Goal: Communication & Community: Answer question/provide support

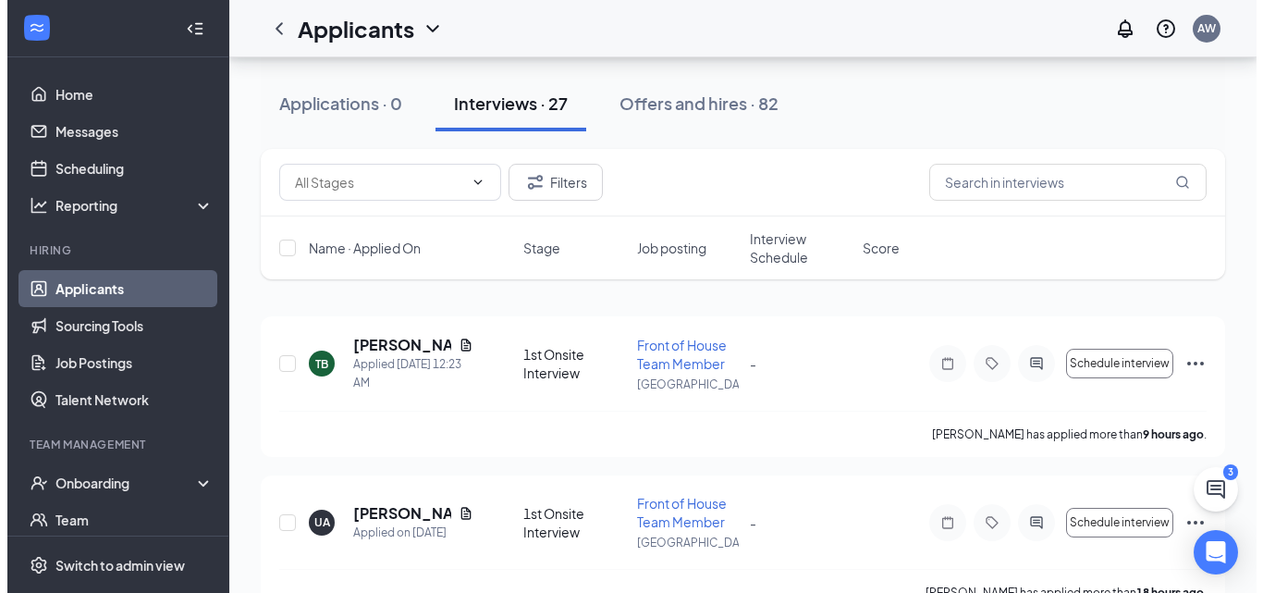
scroll to position [92, 0]
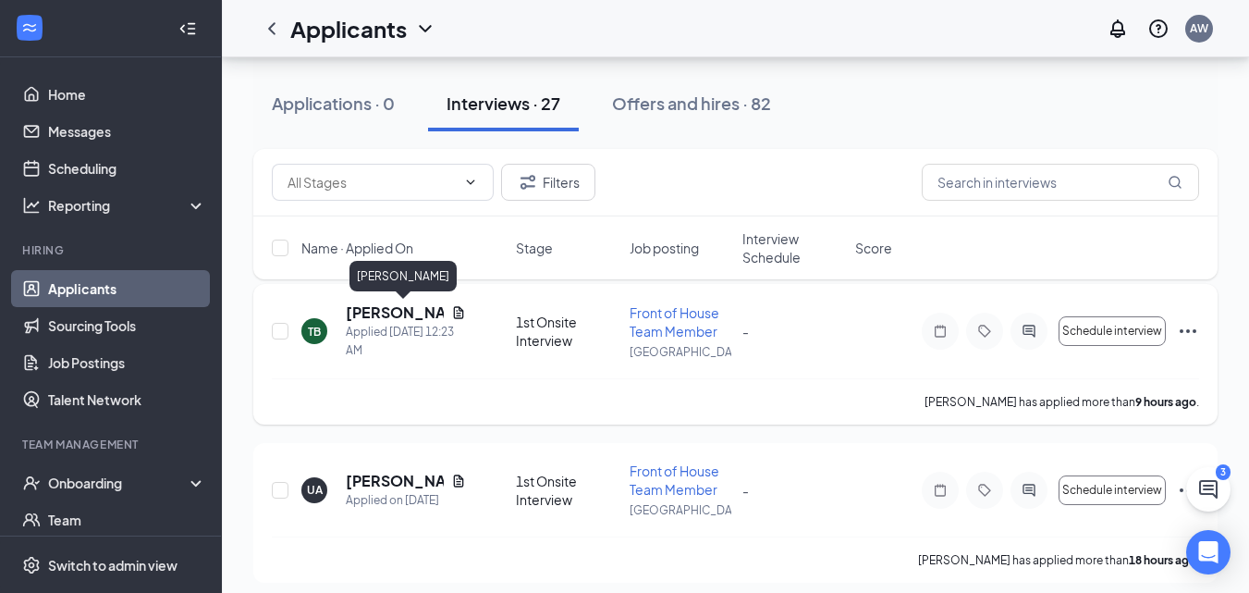
click at [380, 308] on h5 "[PERSON_NAME]" at bounding box center [395, 312] width 98 height 20
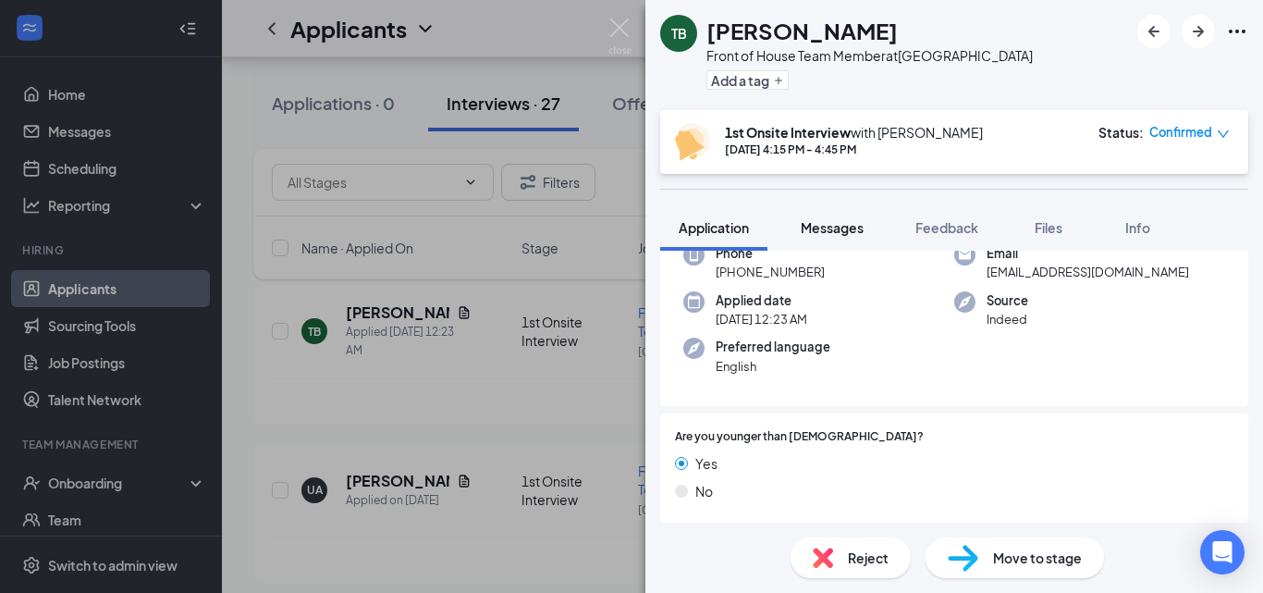
scroll to position [92, 0]
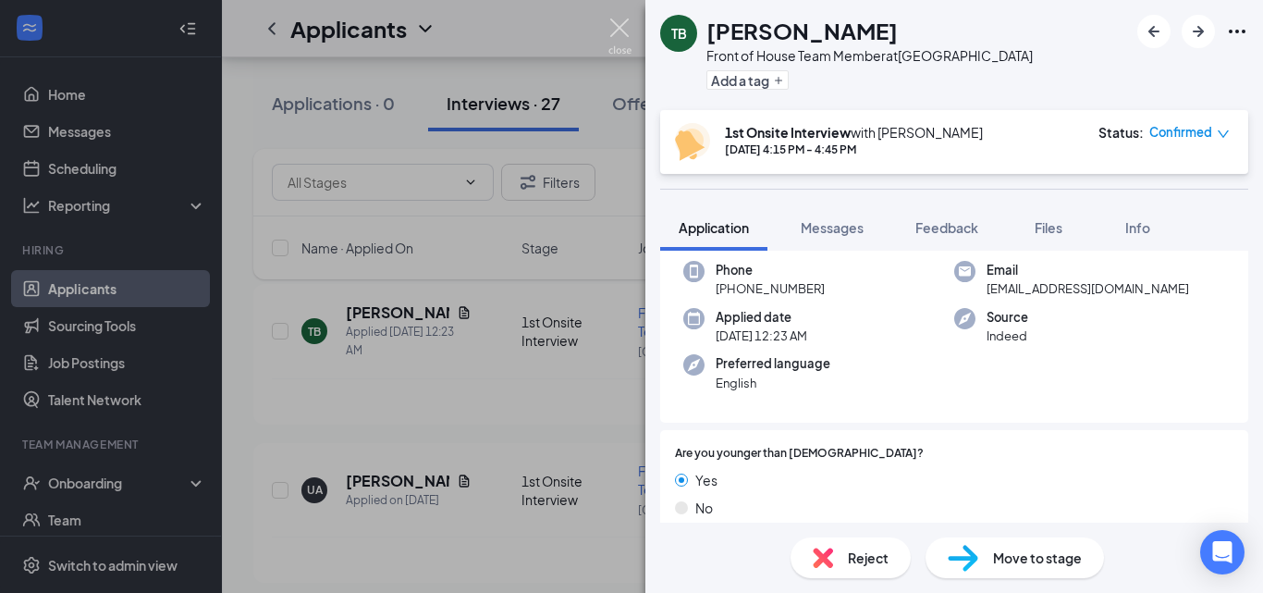
click at [615, 31] on img at bounding box center [619, 36] width 23 height 36
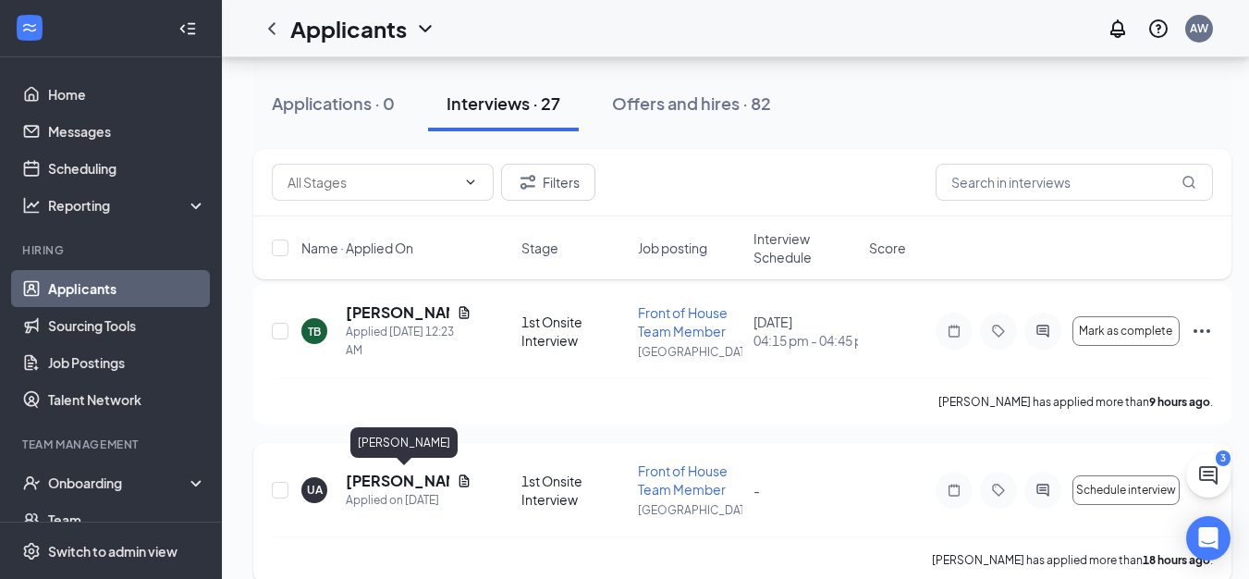
click at [363, 474] on h5 "[PERSON_NAME]" at bounding box center [398, 481] width 104 height 20
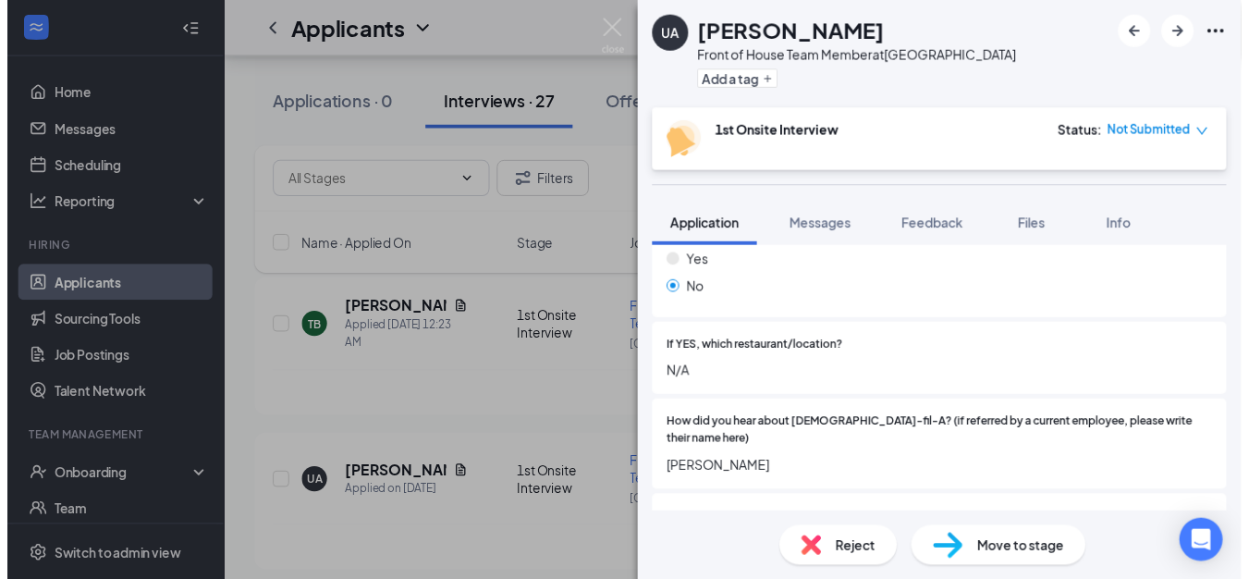
scroll to position [647, 0]
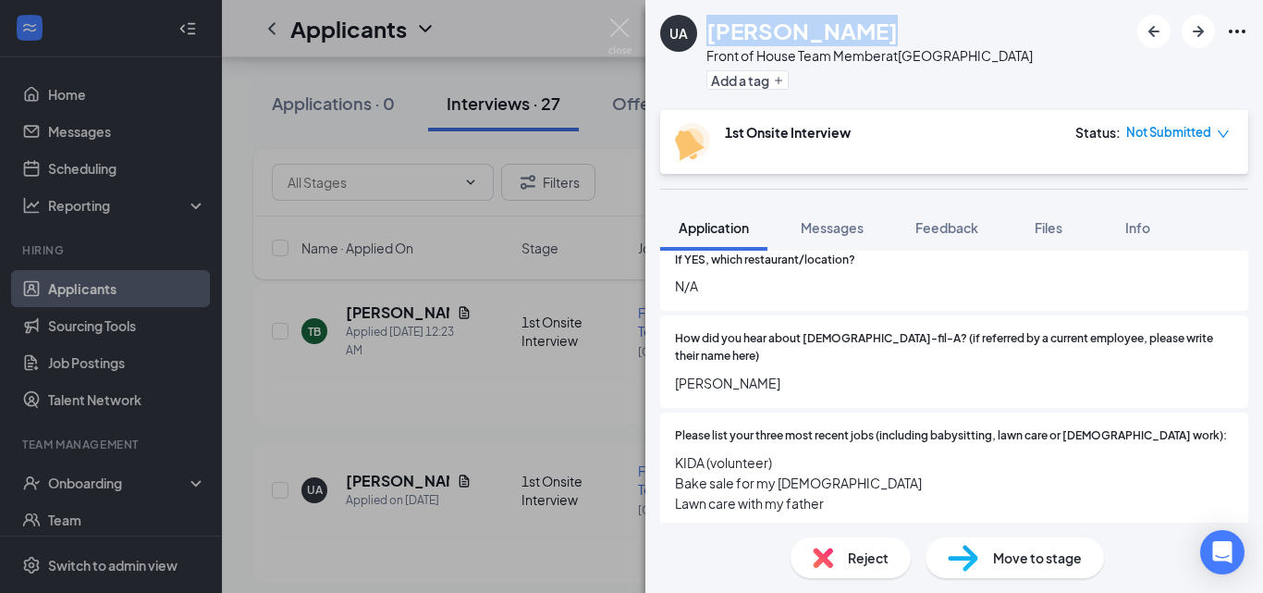
drag, startPoint x: 833, startPoint y: 33, endPoint x: 713, endPoint y: 33, distance: 120.2
click at [713, 33] on h1 "[PERSON_NAME]" at bounding box center [801, 30] width 191 height 31
copy h1 "[PERSON_NAME]"
drag, startPoint x: 620, startPoint y: 25, endPoint x: 871, endPoint y: 296, distance: 369.7
click at [620, 25] on img at bounding box center [619, 36] width 23 height 36
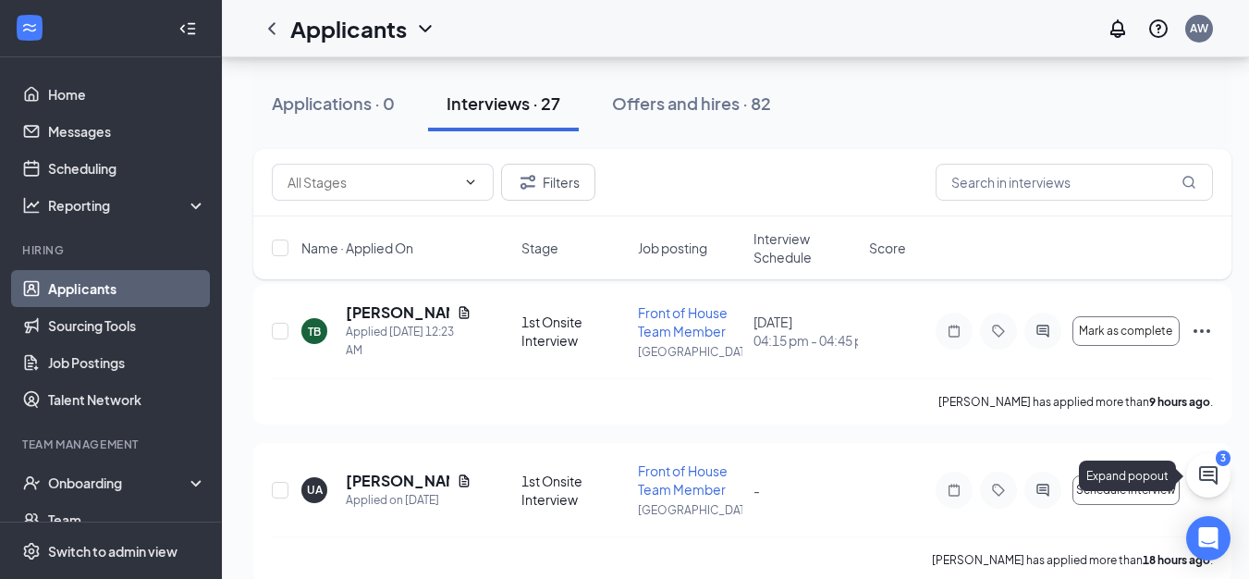
click at [1220, 472] on button at bounding box center [1208, 475] width 44 height 44
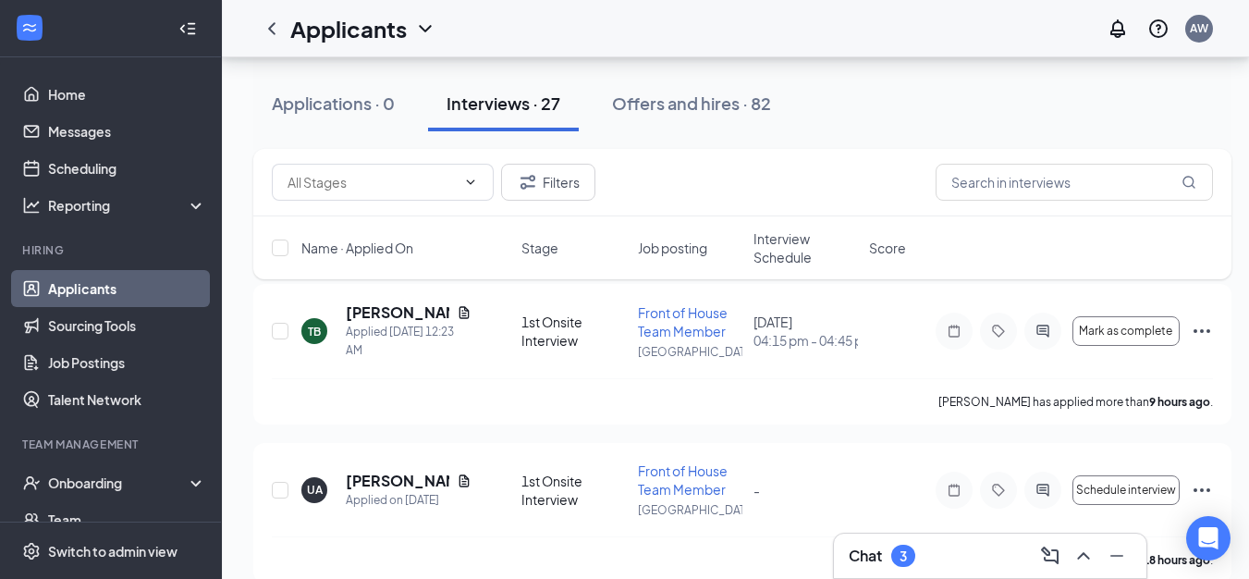
click at [966, 547] on div "Chat 3" at bounding box center [990, 556] width 283 height 30
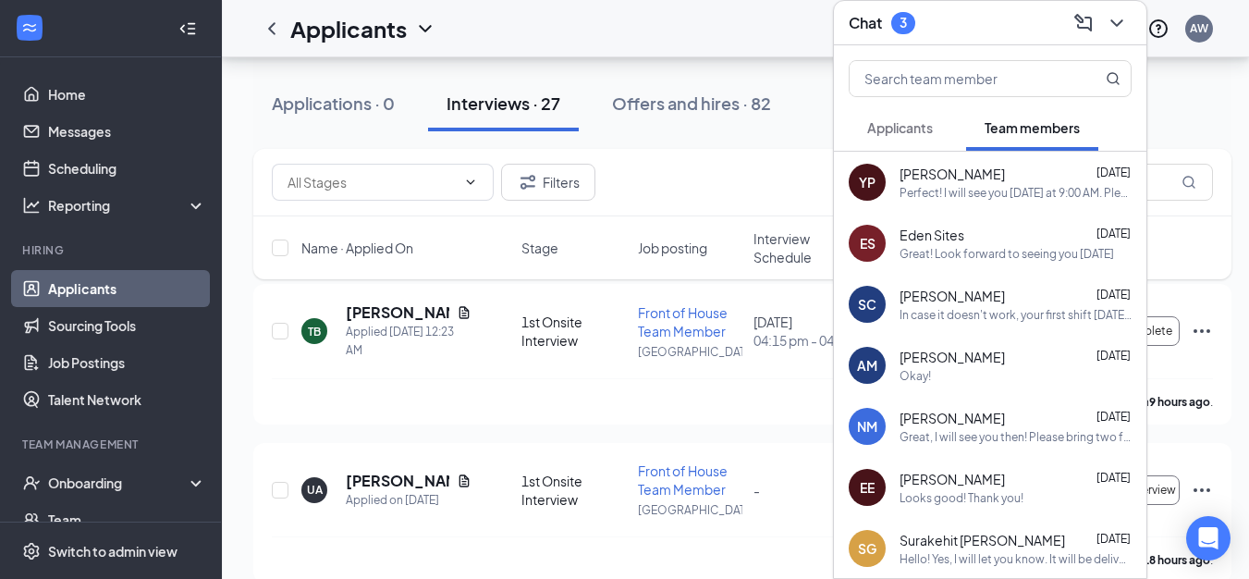
click at [897, 119] on span "Applicants" at bounding box center [900, 127] width 66 height 17
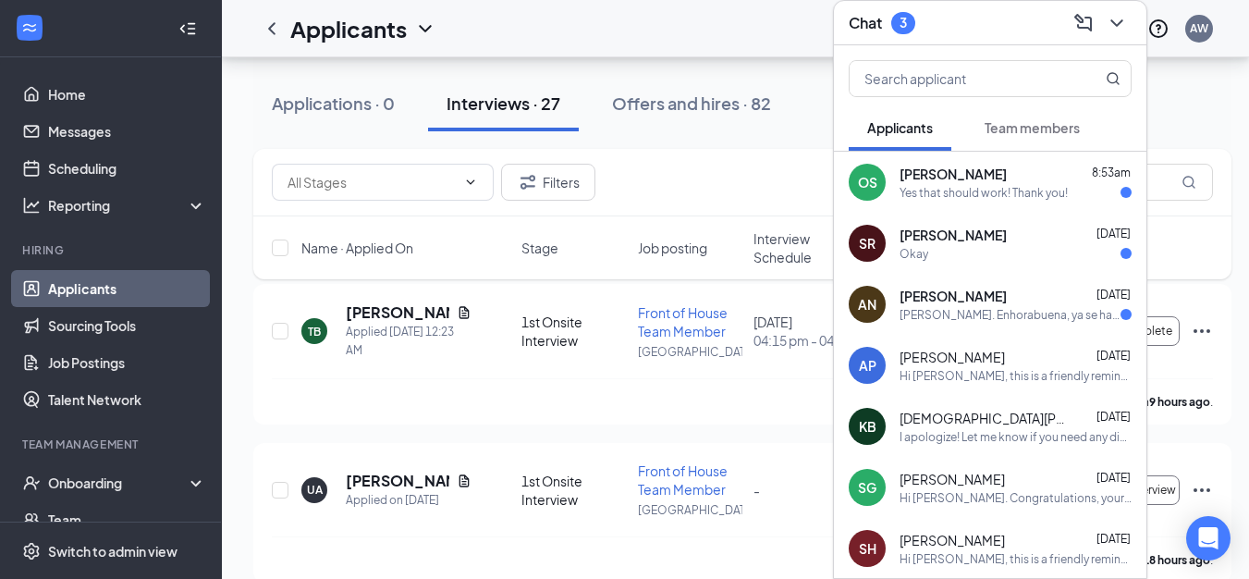
click at [987, 290] on div "[PERSON_NAME] [DATE]" at bounding box center [1016, 296] width 232 height 18
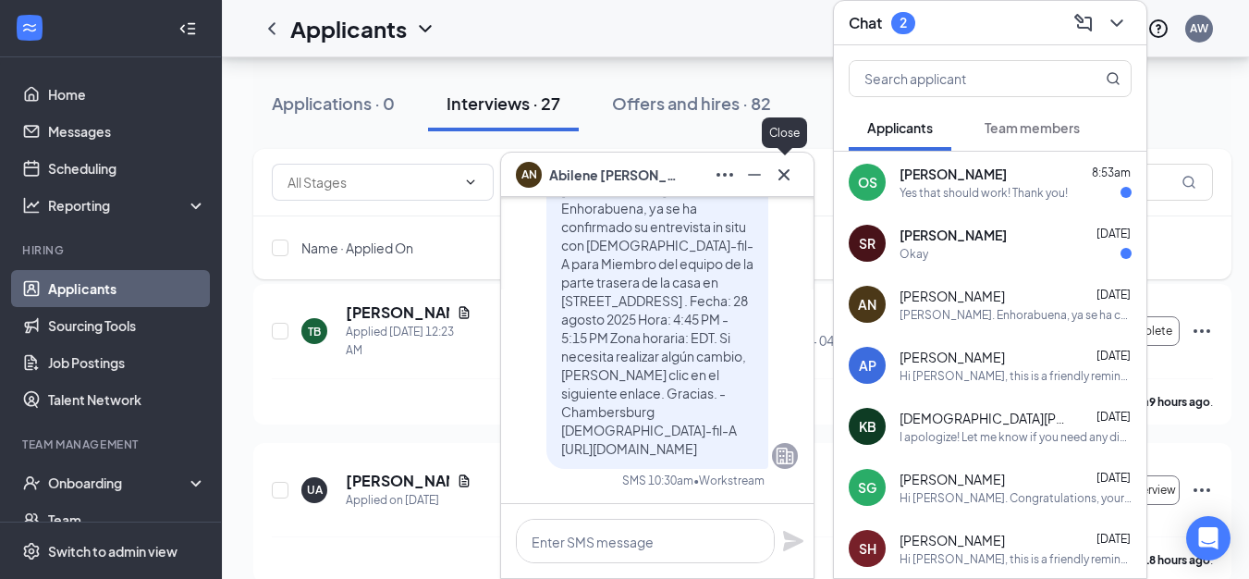
click at [783, 171] on icon "Cross" at bounding box center [784, 175] width 22 height 22
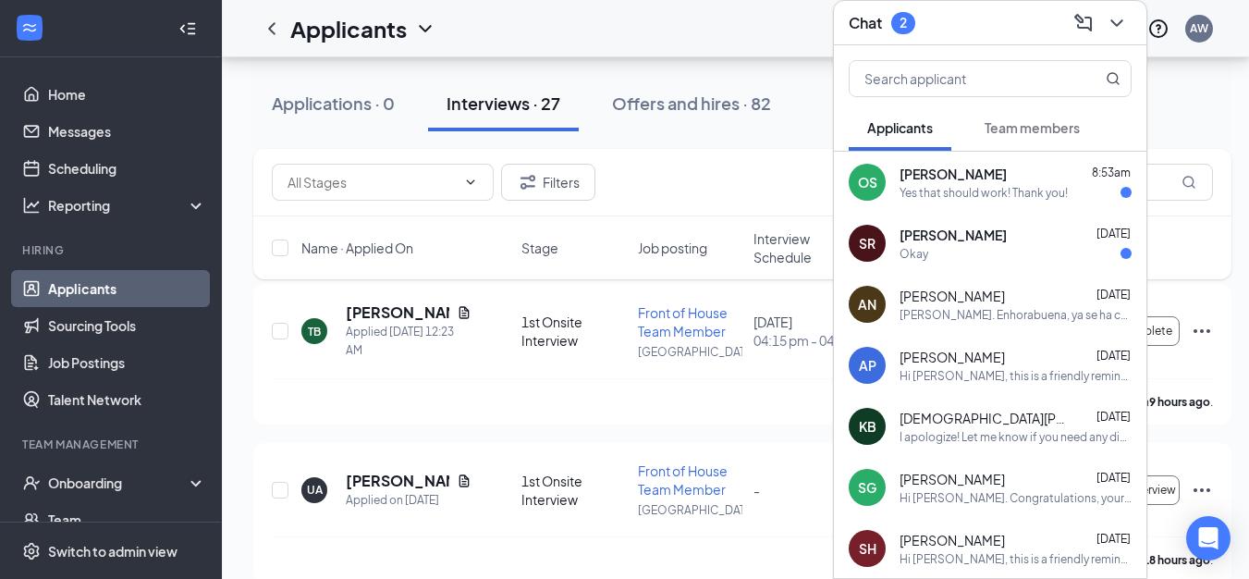
click at [1010, 185] on div "Yes that should work! Thank you!" at bounding box center [984, 193] width 168 height 16
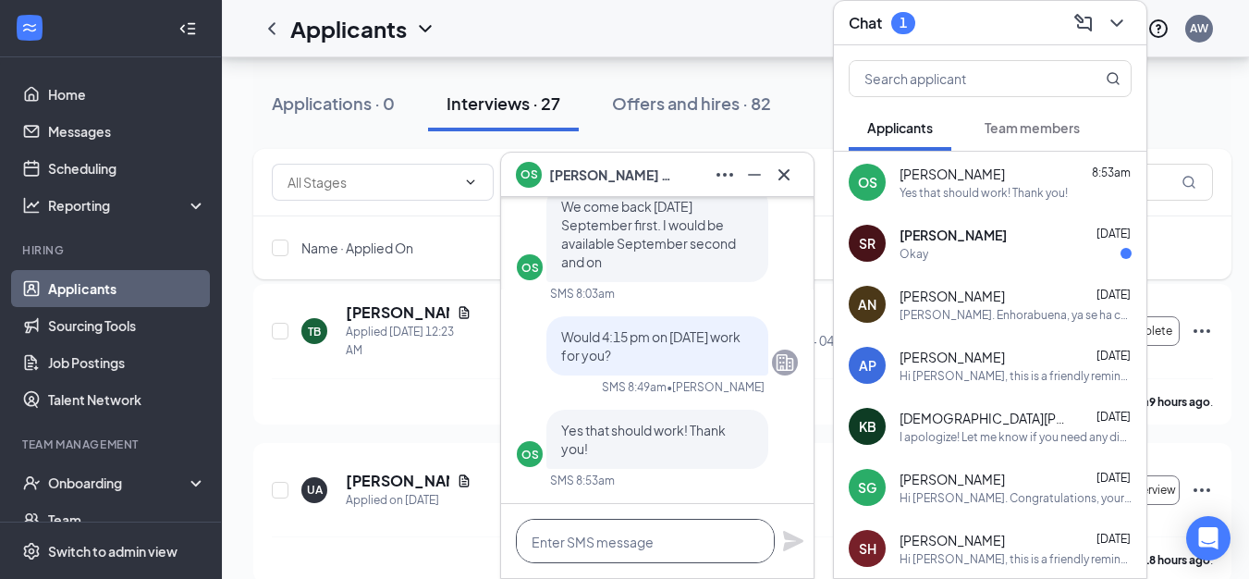
click at [665, 534] on textarea at bounding box center [645, 541] width 259 height 44
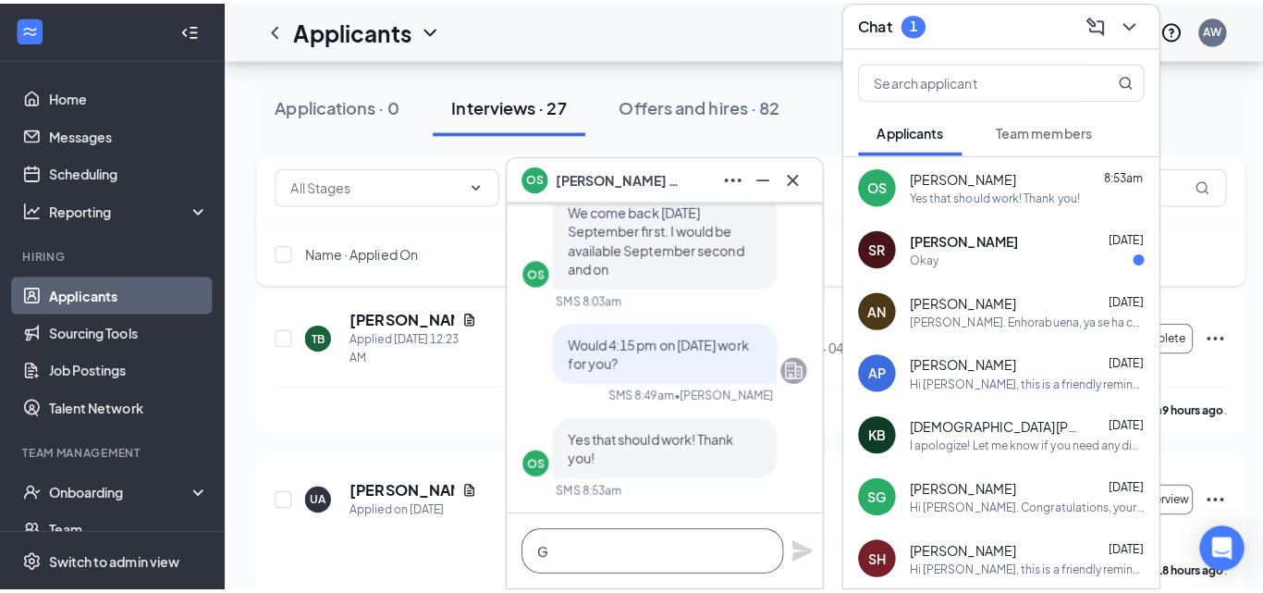
scroll to position [1, 0]
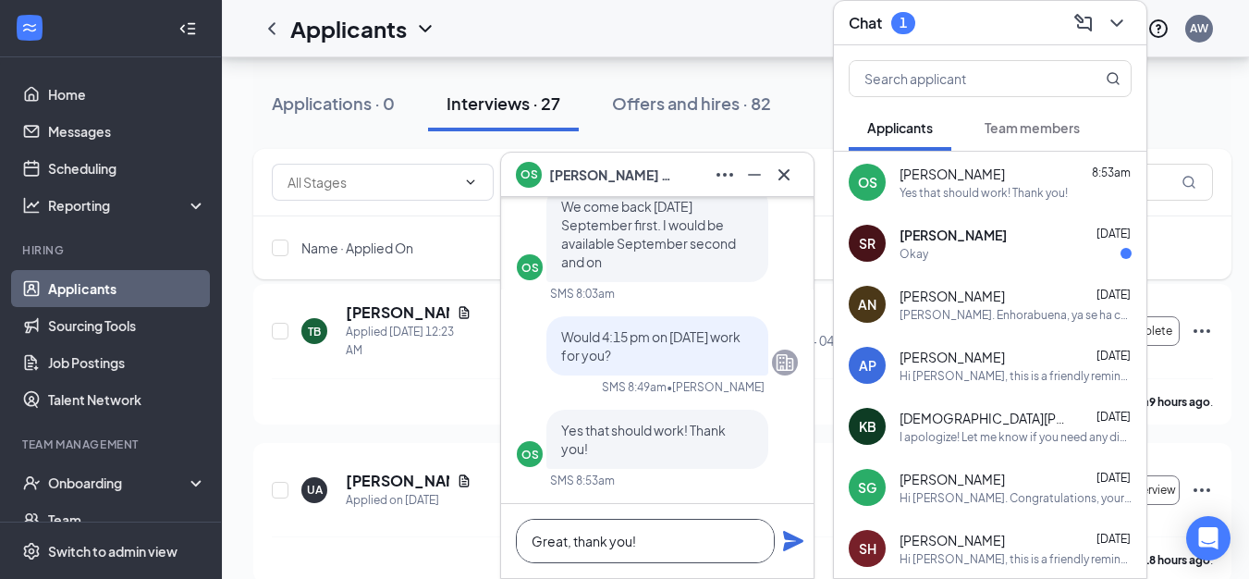
type textarea "Great, thank you!"
click at [783, 546] on icon "Plane" at bounding box center [793, 541] width 22 height 22
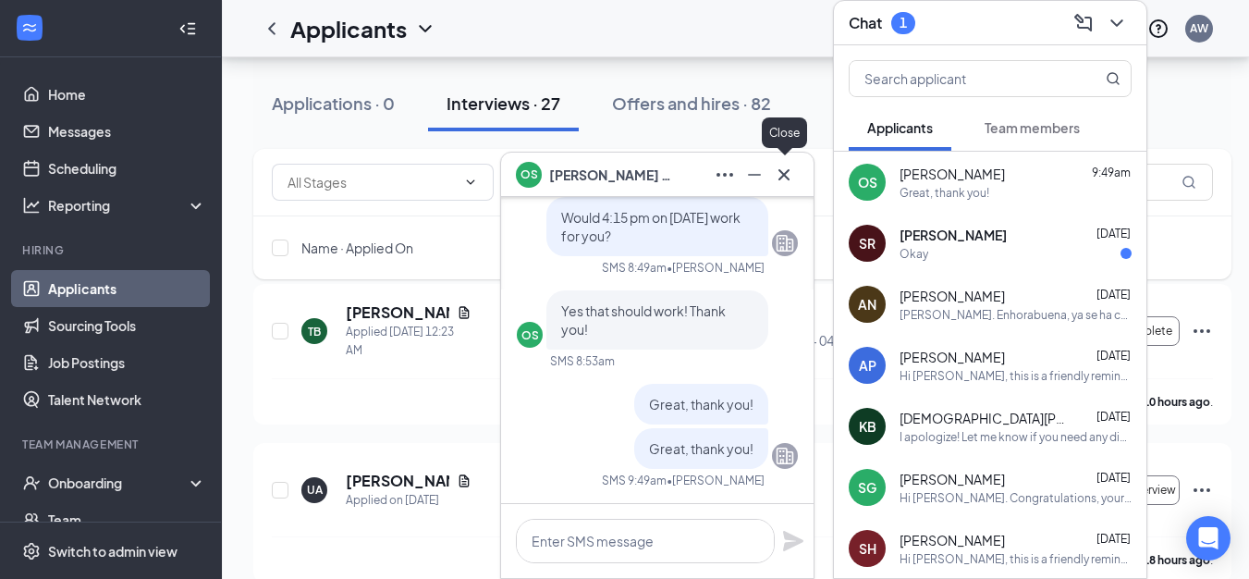
click at [788, 164] on icon "Cross" at bounding box center [784, 175] width 22 height 22
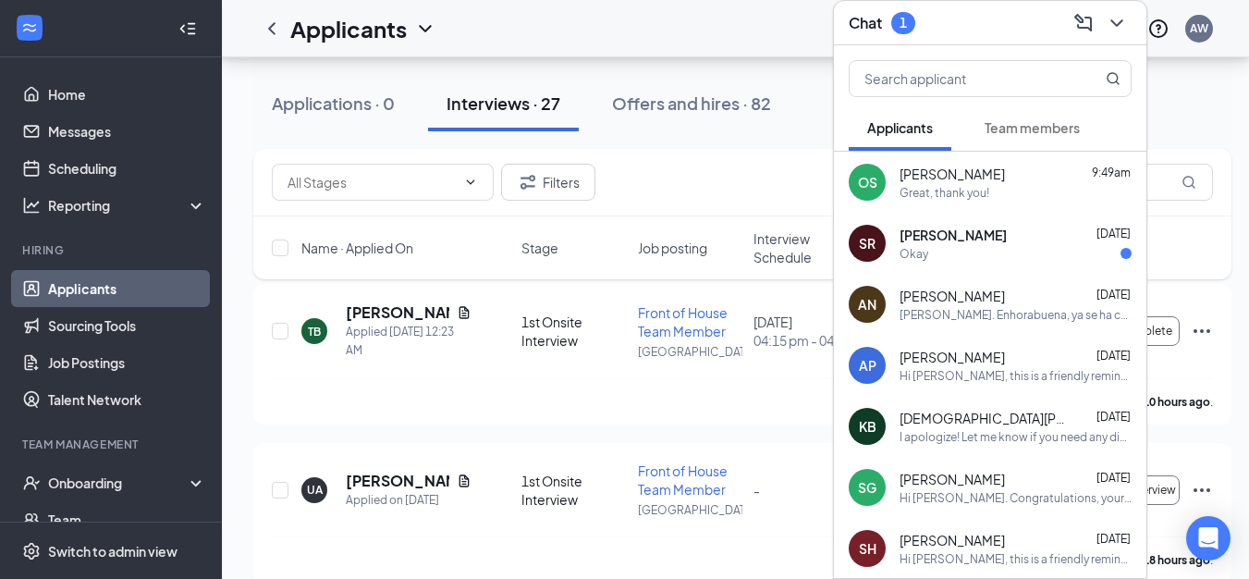
click at [766, 69] on div "Applications · 0 Interviews · 27 Offers and hires · 82" at bounding box center [742, 103] width 978 height 92
click at [1049, 230] on div "Sashika Rai [DATE] Okay" at bounding box center [1016, 244] width 232 height 36
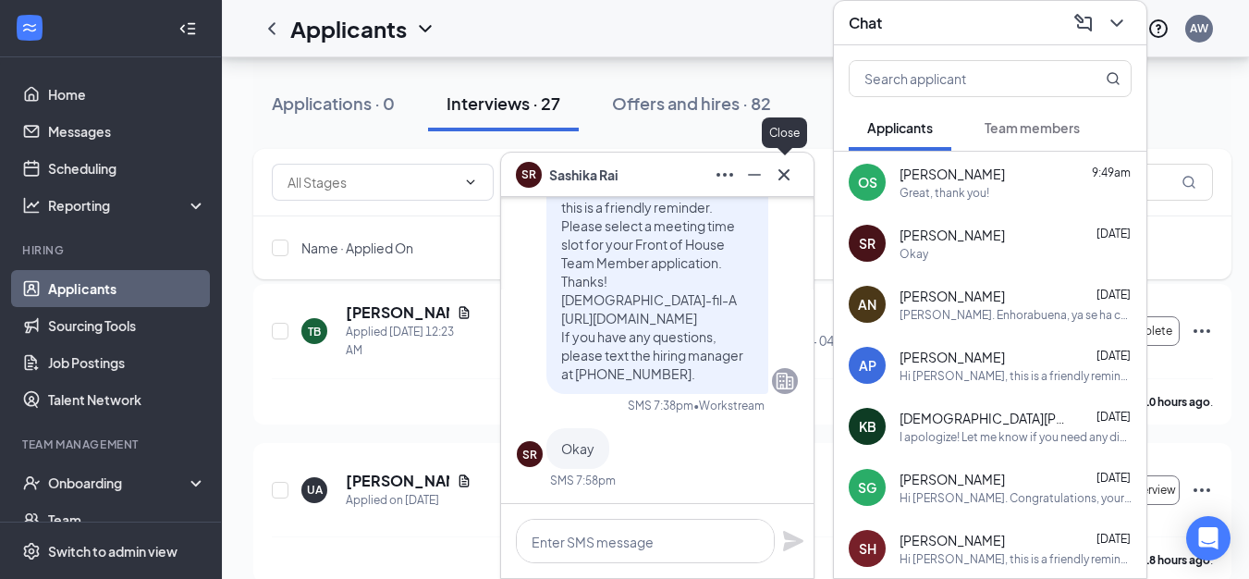
click at [787, 173] on icon "Cross" at bounding box center [784, 175] width 22 height 22
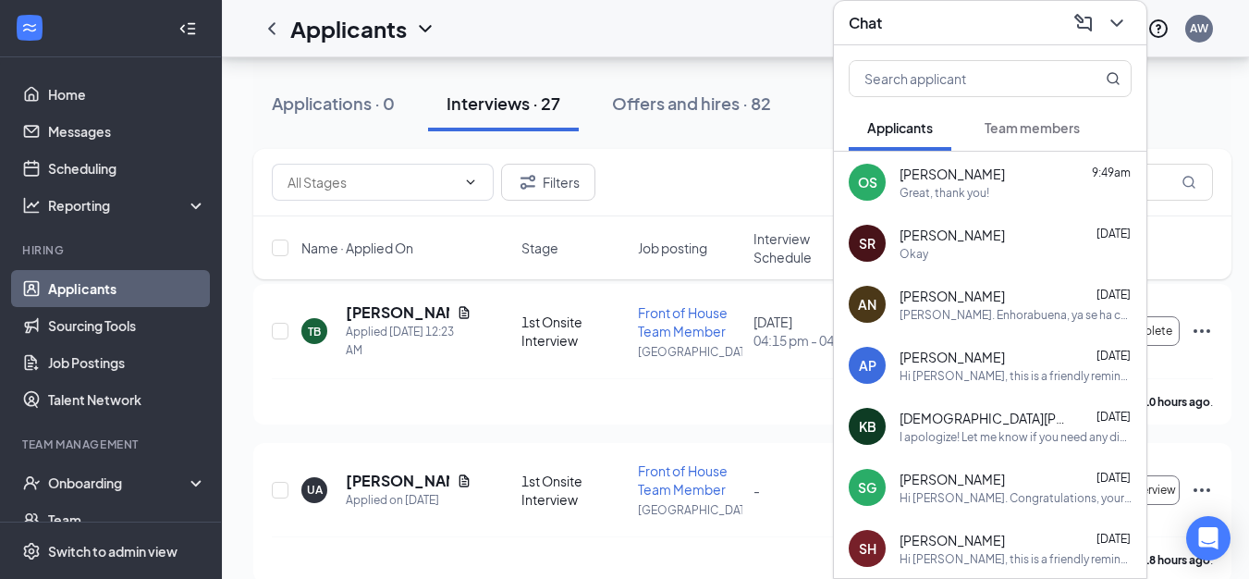
click at [1106, 12] on icon "ChevronDown" at bounding box center [1117, 23] width 22 height 22
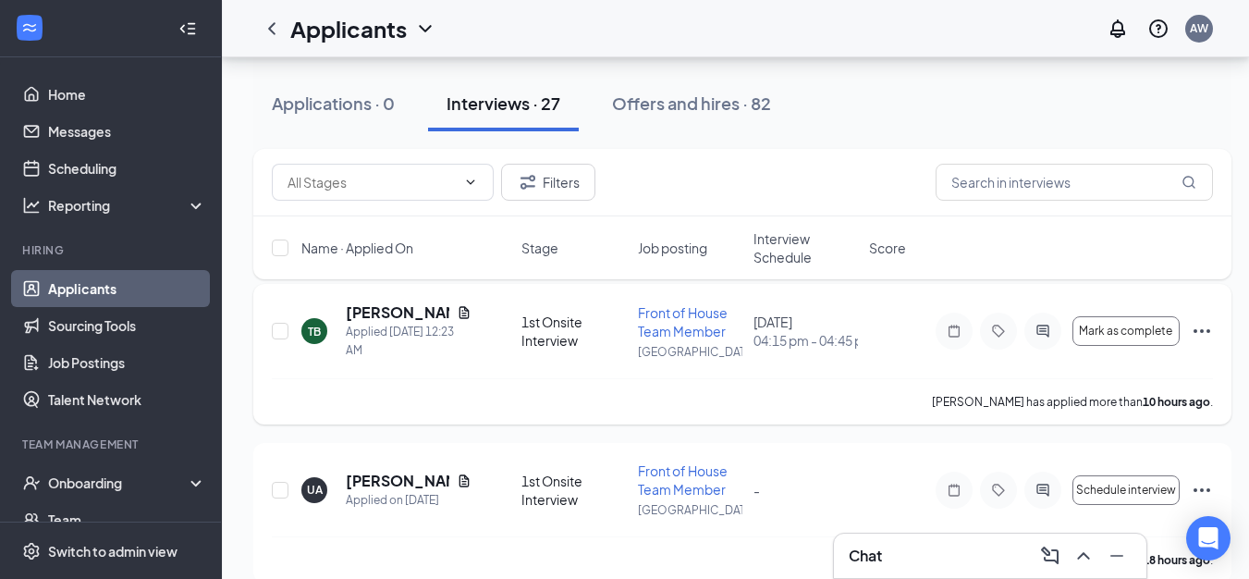
click at [344, 321] on div "TB [PERSON_NAME] Applied [DATE] 12:23 AM" at bounding box center [405, 330] width 209 height 57
click at [357, 318] on h5 "[PERSON_NAME]" at bounding box center [398, 312] width 104 height 20
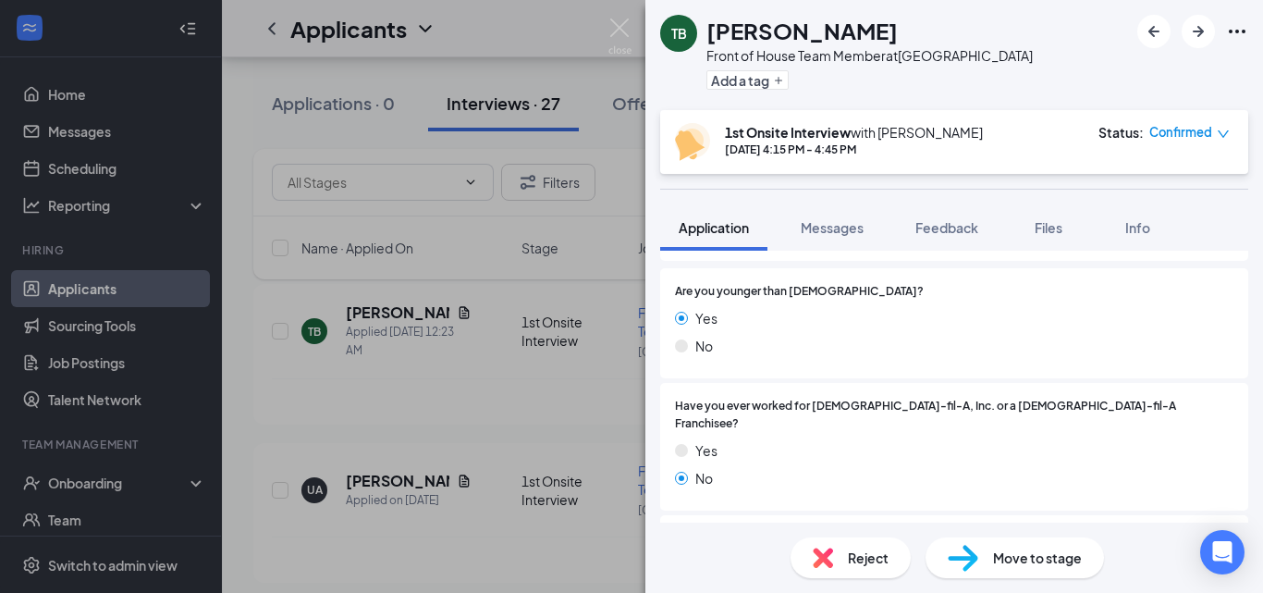
scroll to position [92, 0]
